Goal: Information Seeking & Learning: Learn about a topic

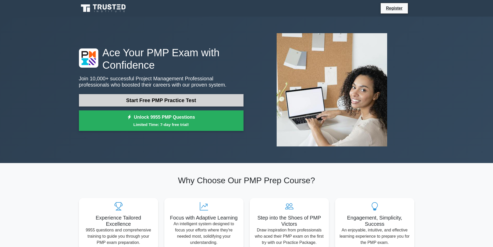
click at [208, 102] on link "Start Free PMP Practice Test" at bounding box center [161, 100] width 165 height 12
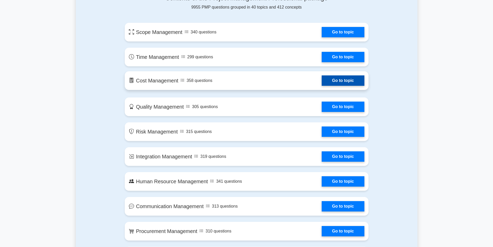
scroll to position [259, 0]
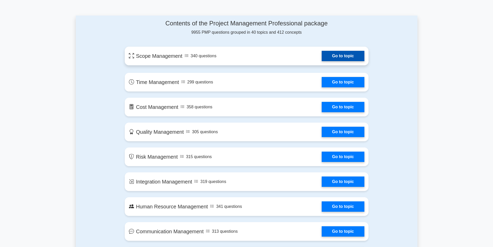
click at [341, 55] on link "Go to topic" at bounding box center [343, 56] width 42 height 10
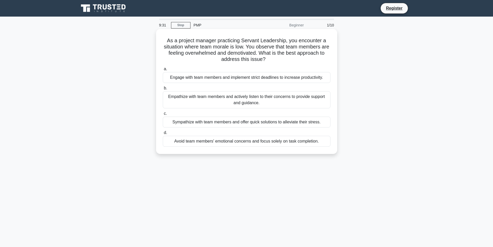
click at [268, 104] on div "Empathize with team members and actively listen to their concerns to provide su…" at bounding box center [247, 99] width 168 height 17
click at [163, 90] on input "b. Empathize with team members and actively listen to their concerns to provide…" at bounding box center [163, 87] width 0 height 3
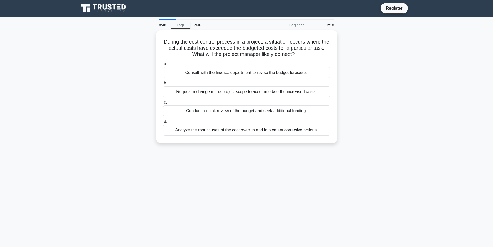
drag, startPoint x: 172, startPoint y: 36, endPoint x: 346, endPoint y: 57, distance: 174.8
click at [346, 57] on div "During the cost control process in a project, a situation occurs where the actu…" at bounding box center [247, 89] width 342 height 118
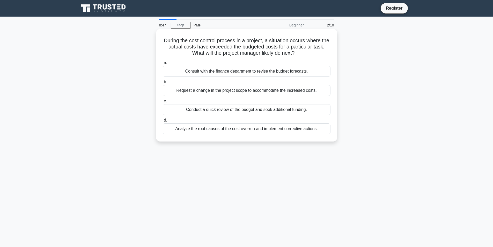
click at [309, 55] on h5 "During the cost control process in a project, a situation occurs where the actu…" at bounding box center [246, 46] width 169 height 19
click at [318, 110] on div "Conduct a quick review of the budget and seek additional funding." at bounding box center [247, 109] width 168 height 11
click at [163, 103] on input "c. Conduct a quick review of the budget and seek additional funding." at bounding box center [163, 100] width 0 height 3
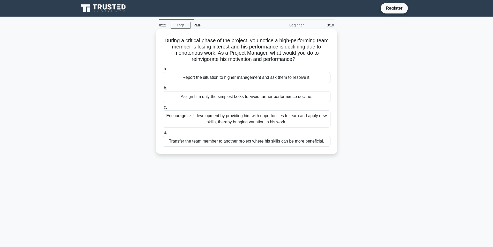
drag, startPoint x: 169, startPoint y: 40, endPoint x: 320, endPoint y: 60, distance: 151.9
click at [320, 60] on h5 "During a critical phase of the project, you notice a high-performing team membe…" at bounding box center [246, 49] width 169 height 25
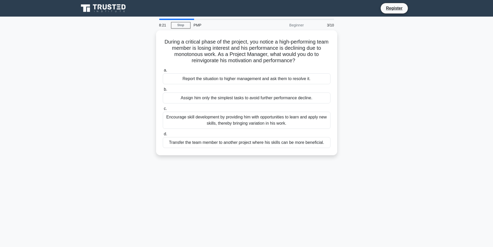
click at [420, 61] on main "8:21 Stop PMP Beginner 3/10 During a critical phase of the project, you notice …" at bounding box center [246, 148] width 493 height 263
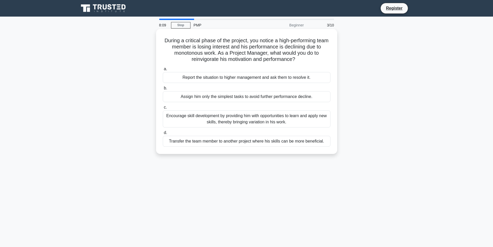
click at [295, 123] on div "Encourage skill development by providing him with opportunities to learn and ap…" at bounding box center [247, 118] width 168 height 17
click at [163, 109] on input "c. Encourage skill development by providing him with opportunities to learn and…" at bounding box center [163, 107] width 0 height 3
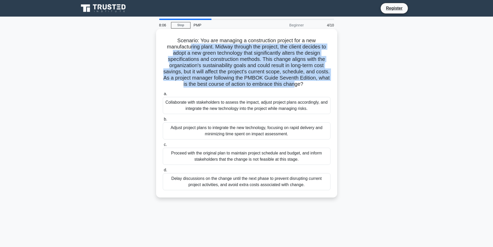
drag, startPoint x: 188, startPoint y: 44, endPoint x: 311, endPoint y: 83, distance: 129.0
click at [311, 83] on h5 "Scenario: You are managing a construction project for a new manufacturing plant…" at bounding box center [246, 62] width 169 height 50
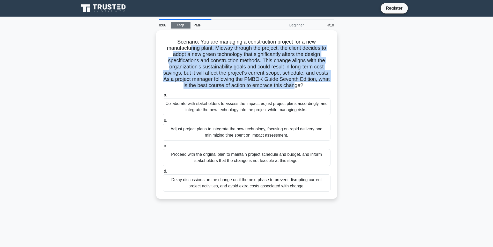
click at [184, 22] on link "Stop" at bounding box center [180, 25] width 19 height 6
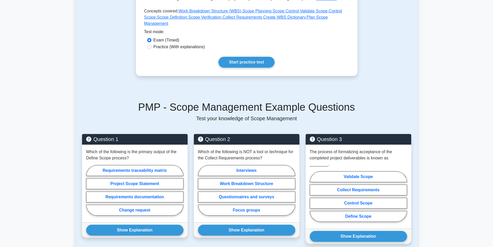
scroll to position [78, 0]
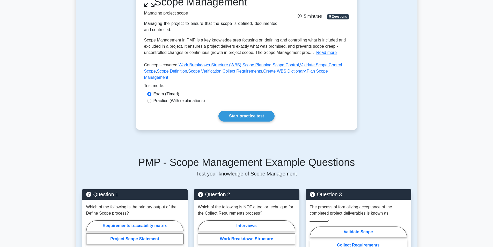
click at [175, 98] on label "Practice (With explanations)" at bounding box center [178, 101] width 51 height 6
click at [151, 99] on input "Practice (With explanations)" at bounding box center [149, 101] width 4 height 4
radio input "true"
drag, startPoint x: 160, startPoint y: 90, endPoint x: 180, endPoint y: 95, distance: 21.2
click at [160, 91] on label "Exam (Timed)" at bounding box center [166, 94] width 26 height 6
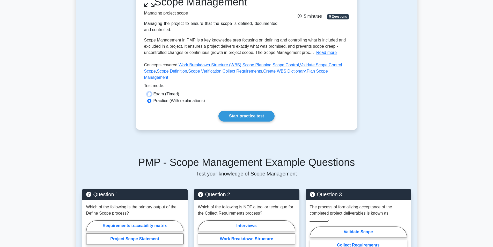
click at [151, 92] on input "Exam (Timed)" at bounding box center [149, 94] width 4 height 4
radio input "true"
click at [161, 98] on label "Practice (With explanations)" at bounding box center [178, 101] width 51 height 6
click at [151, 99] on input "Practice (With explanations)" at bounding box center [149, 101] width 4 height 4
radio input "true"
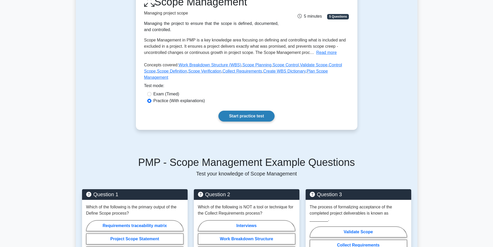
click at [230, 110] on link "Start practice test" at bounding box center [246, 115] width 56 height 11
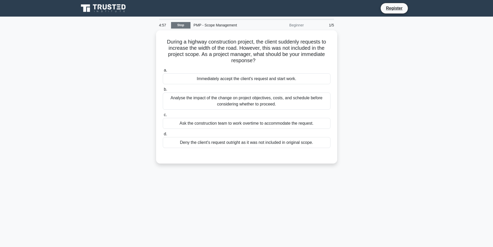
click at [184, 28] on link "Stop" at bounding box center [180, 25] width 19 height 6
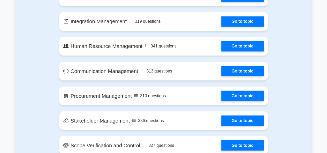
scroll to position [492, 0]
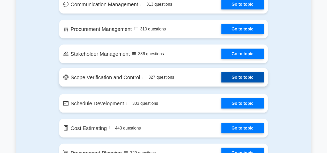
click at [221, 80] on link "Go to topic" at bounding box center [242, 77] width 42 height 10
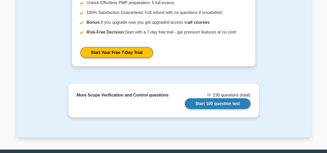
scroll to position [518, 0]
click at [232, 104] on link "Start 100 question test" at bounding box center [218, 104] width 66 height 11
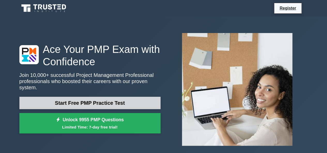
click at [136, 102] on link "Start Free PMP Practice Test" at bounding box center [89, 103] width 141 height 12
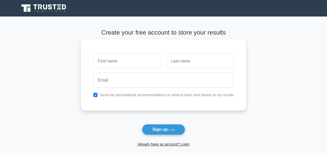
click at [198, 95] on label "Send me personalized recommendations on what to learn next based on my results" at bounding box center [167, 95] width 134 height 4
click at [109, 94] on label "Send me personalized recommendations on what to learn next based on my results" at bounding box center [167, 95] width 134 height 4
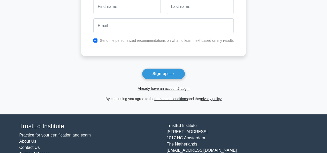
scroll to position [74, 0]
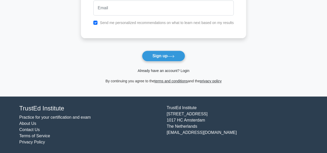
click at [185, 69] on link "Already have an account? Login" at bounding box center [164, 71] width 52 height 4
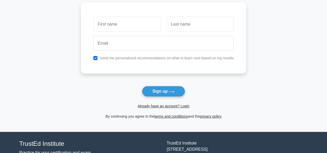
scroll to position [0, 0]
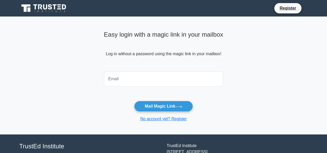
click at [192, 82] on input "email" at bounding box center [164, 79] width 120 height 15
type input "joejackboo@gmail.com"
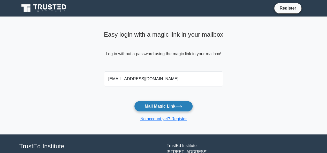
click at [182, 106] on icon at bounding box center [178, 107] width 7 height 3
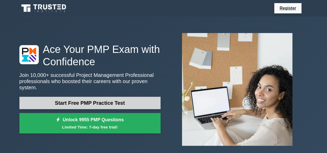
click at [120, 97] on link "Start Free PMP Practice Test" at bounding box center [89, 103] width 141 height 12
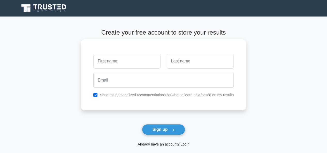
click at [129, 64] on input "text" at bounding box center [126, 61] width 67 height 15
type input "[PERSON_NAME]"
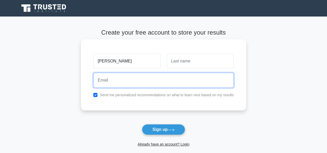
click at [140, 87] on input "email" at bounding box center [163, 80] width 140 height 15
type input "[DOMAIN_NAME][EMAIL_ADDRESS][DOMAIN_NAME]"
